Goal: Check status

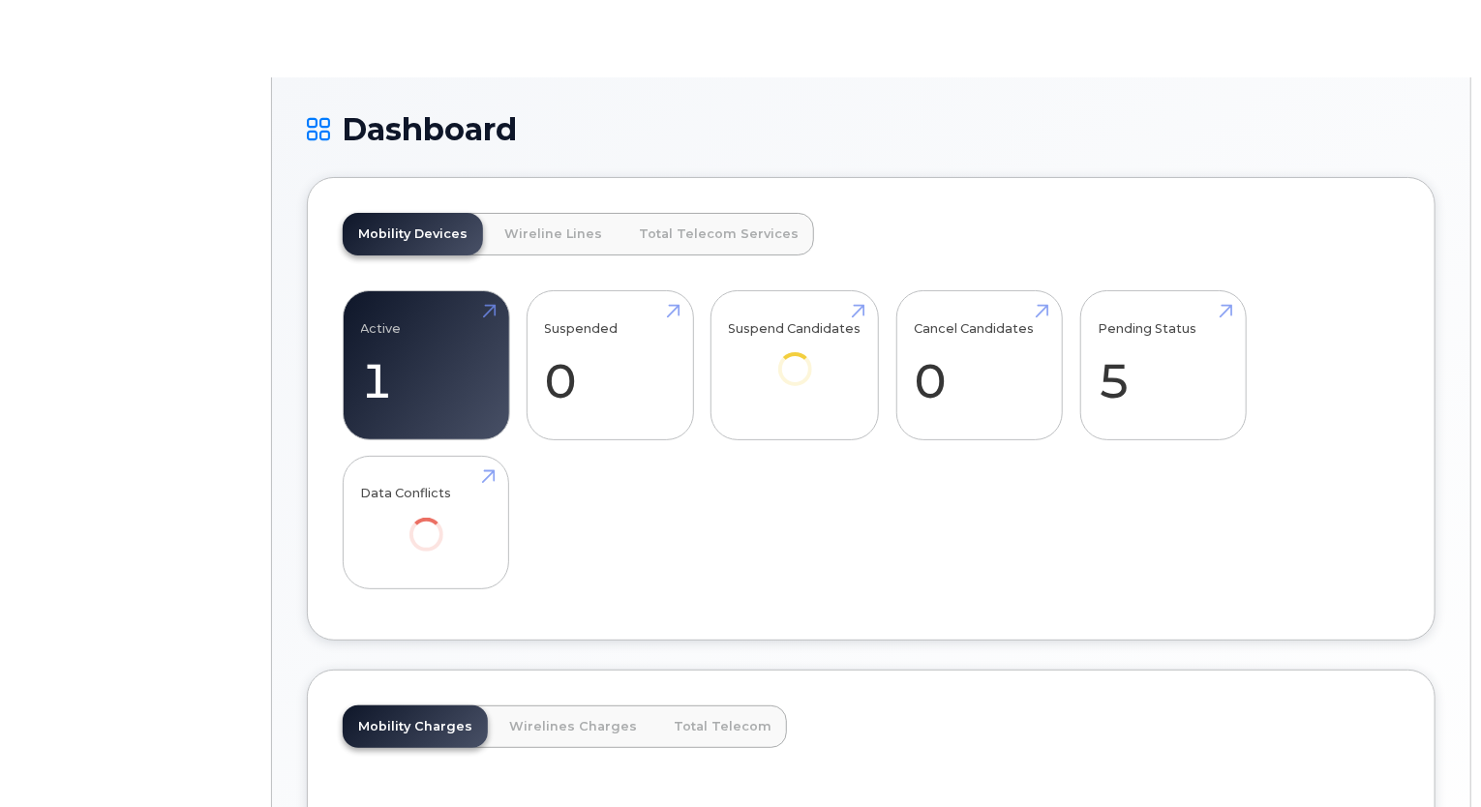
click at [855, 716] on div "Mobility Charges Wirelines Charges Total Telecom" at bounding box center [871, 792] width 1057 height 174
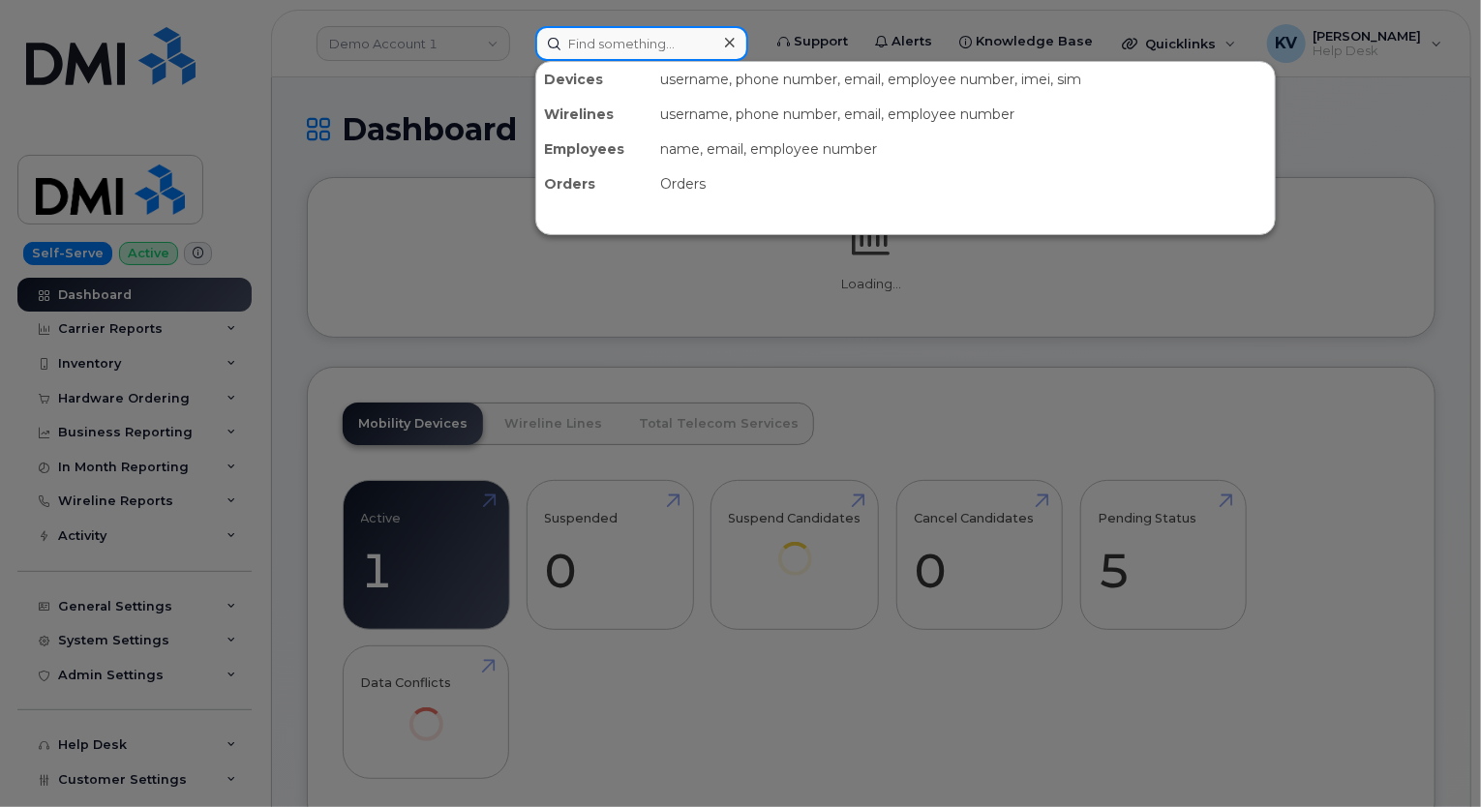
click at [555, 28] on input at bounding box center [641, 43] width 213 height 35
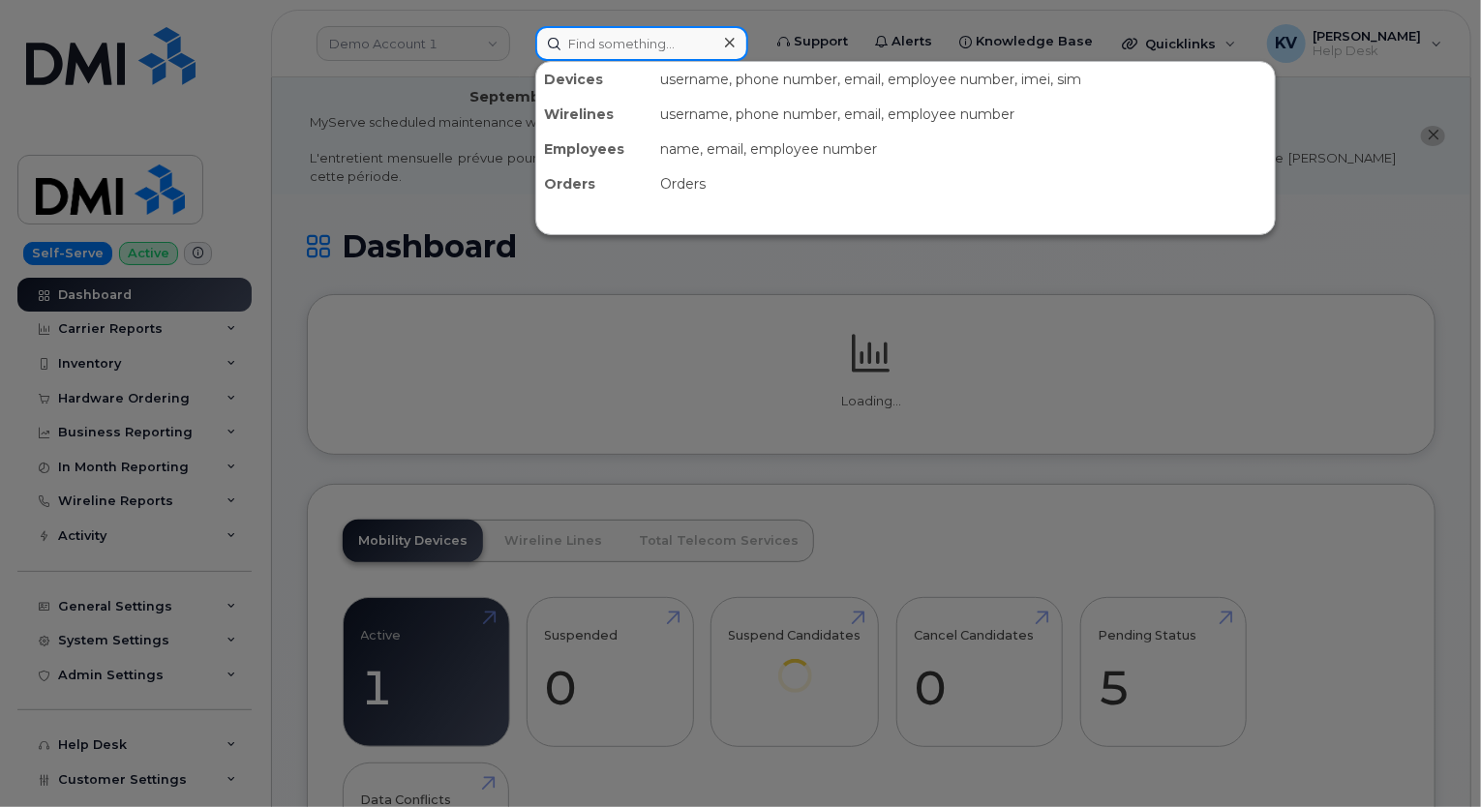
paste input "299131"
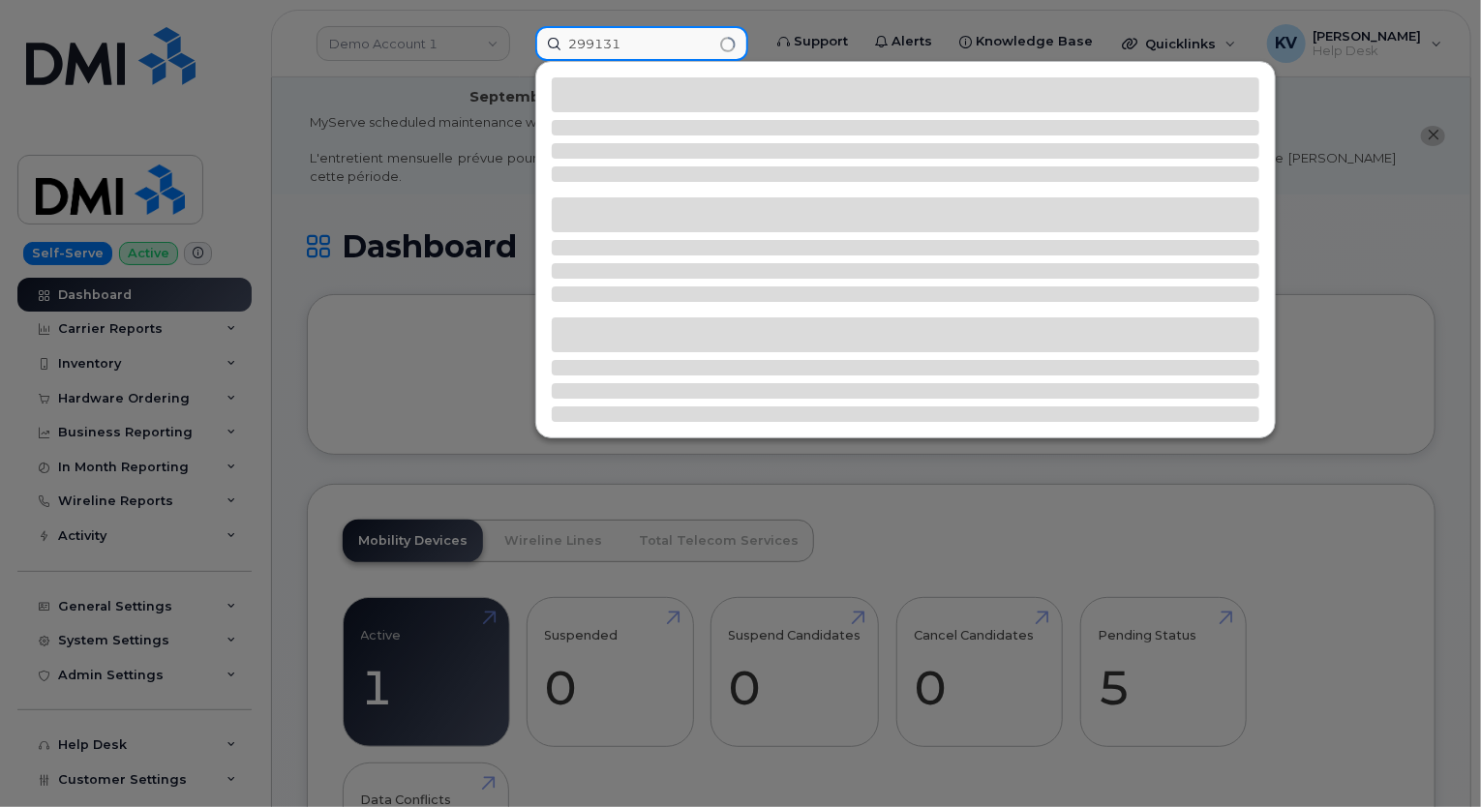
type input "299131"
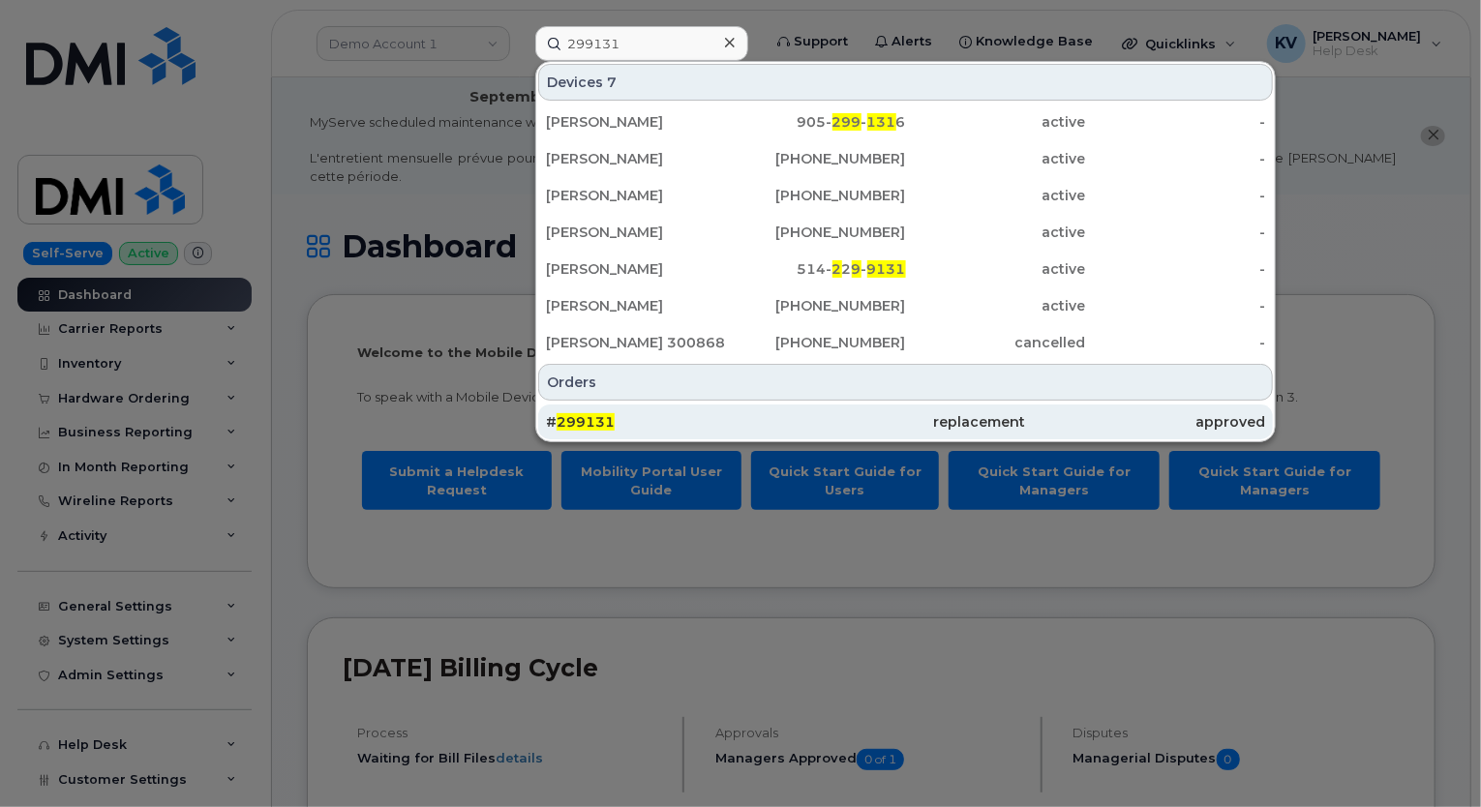
click at [600, 423] on span "299131" at bounding box center [585, 421] width 58 height 17
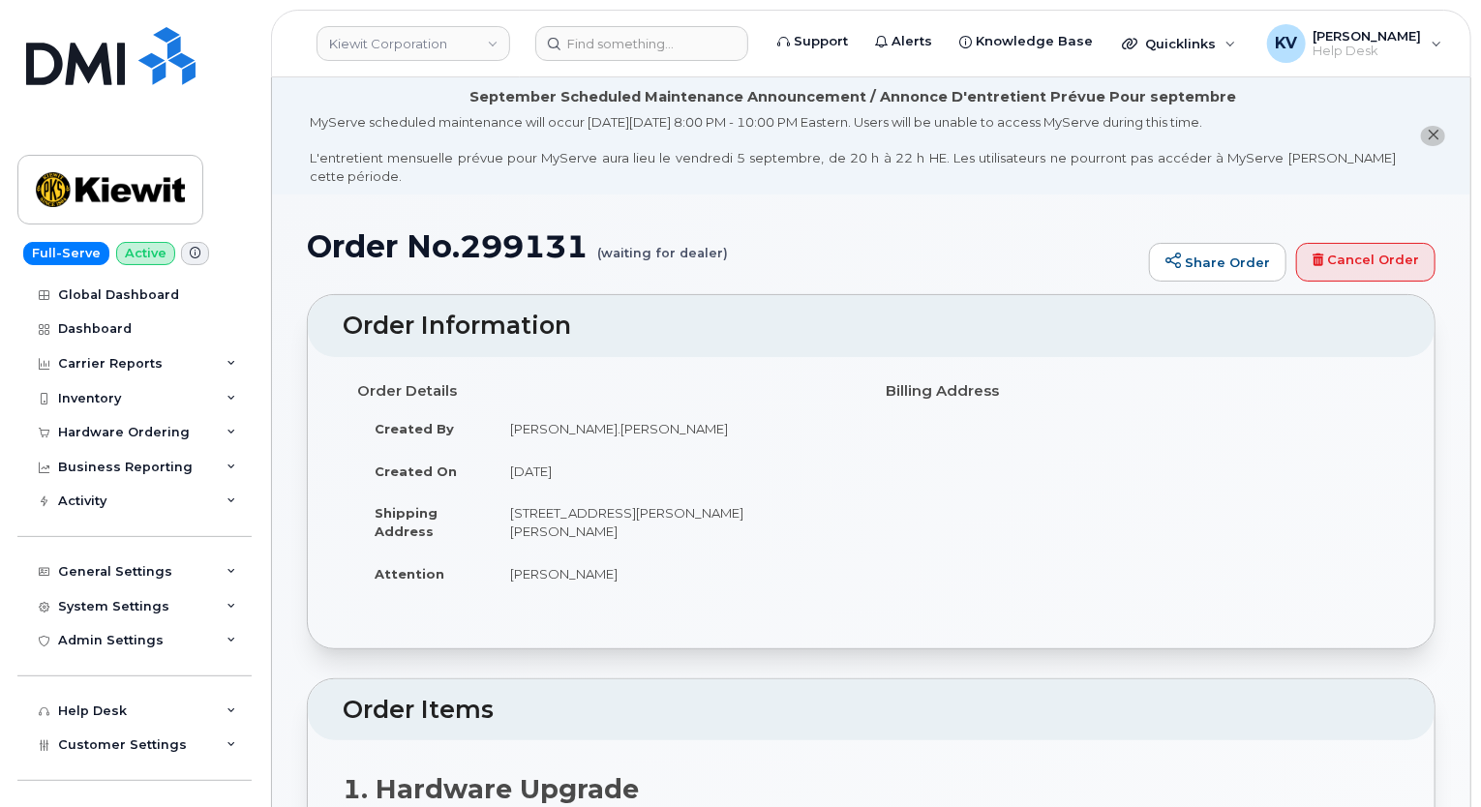
click at [704, 229] on small "(waiting for dealer)" at bounding box center [662, 244] width 131 height 30
